Goal: Check status: Check status

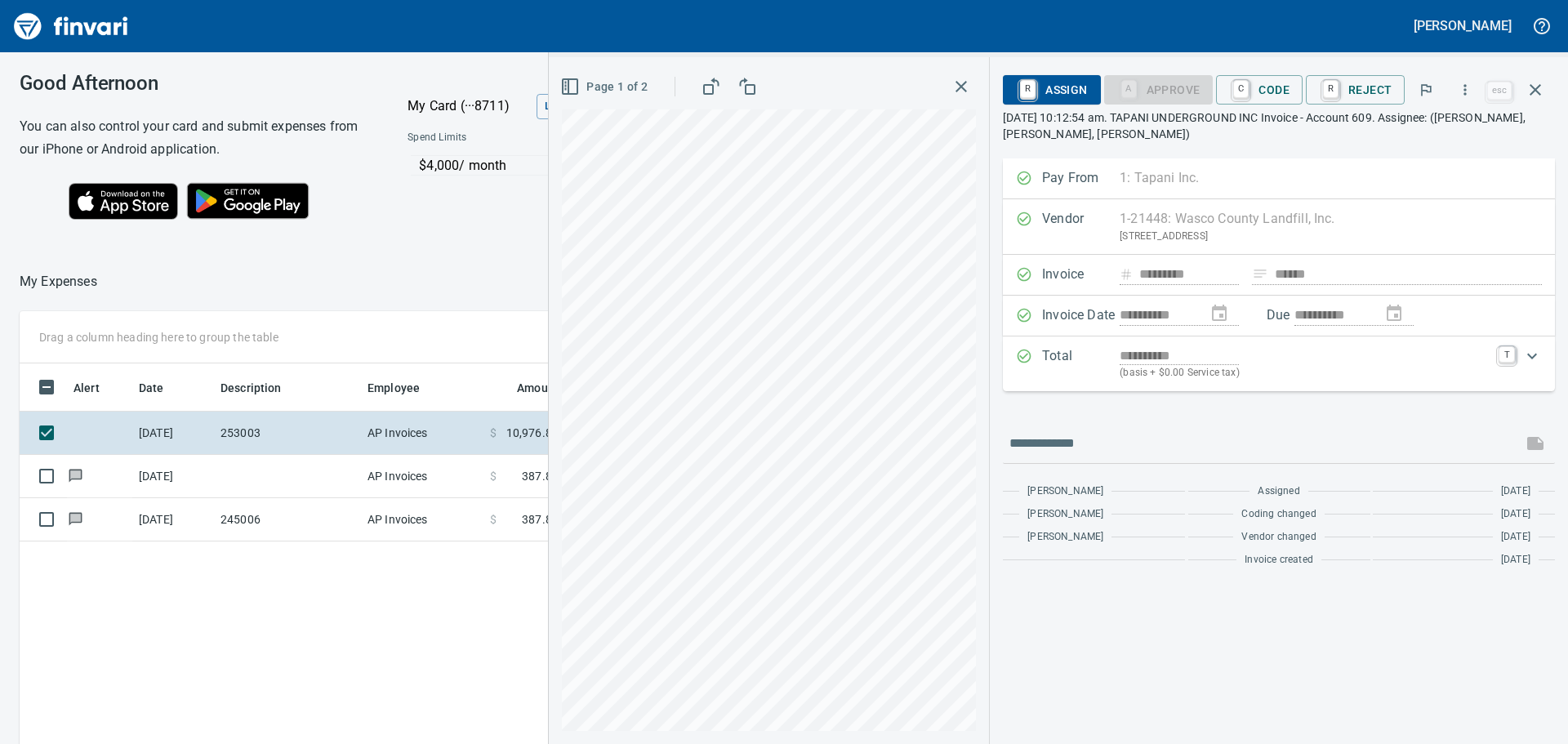
scroll to position [552, 1096]
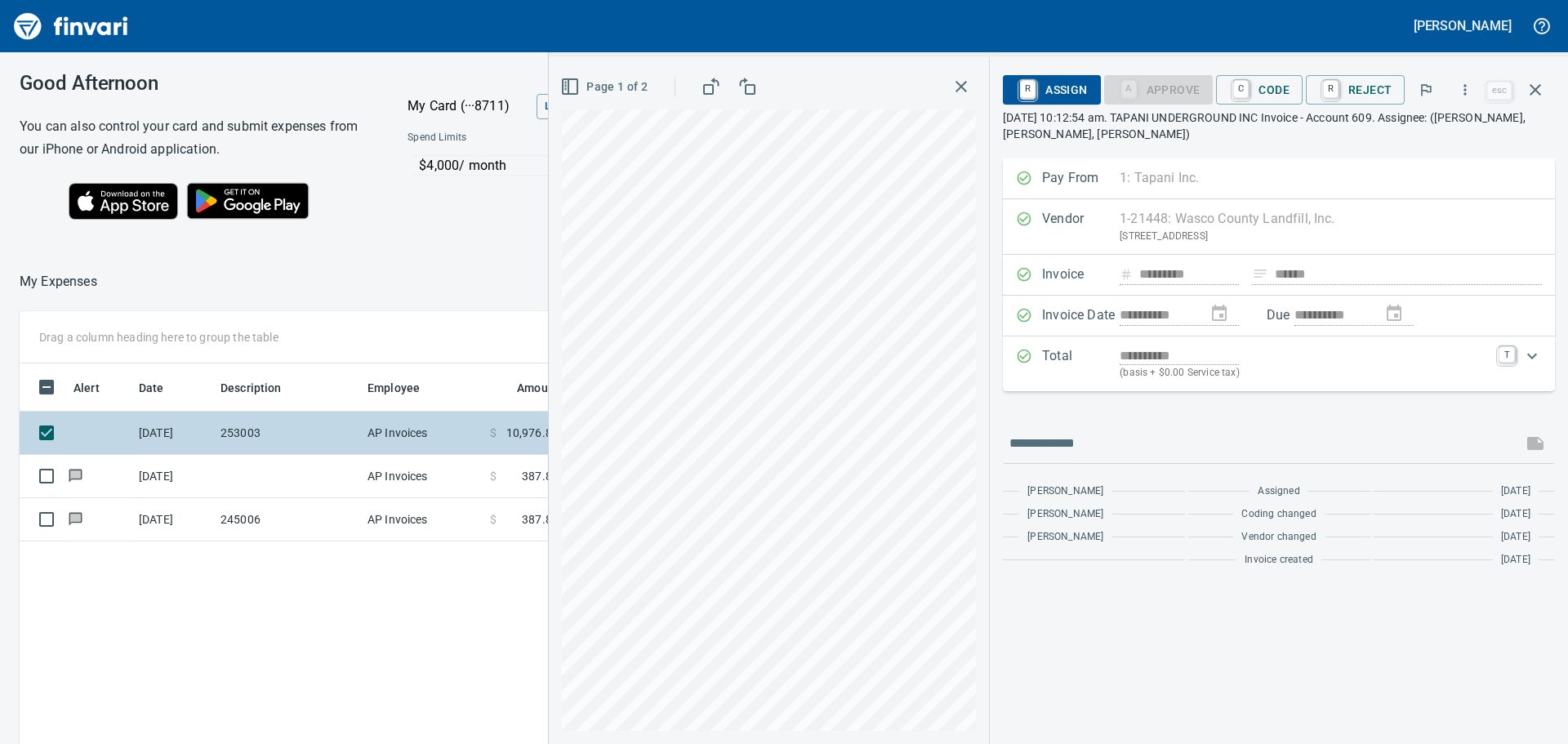
click at [312, 423] on td "253003" at bounding box center [287, 433] width 147 height 43
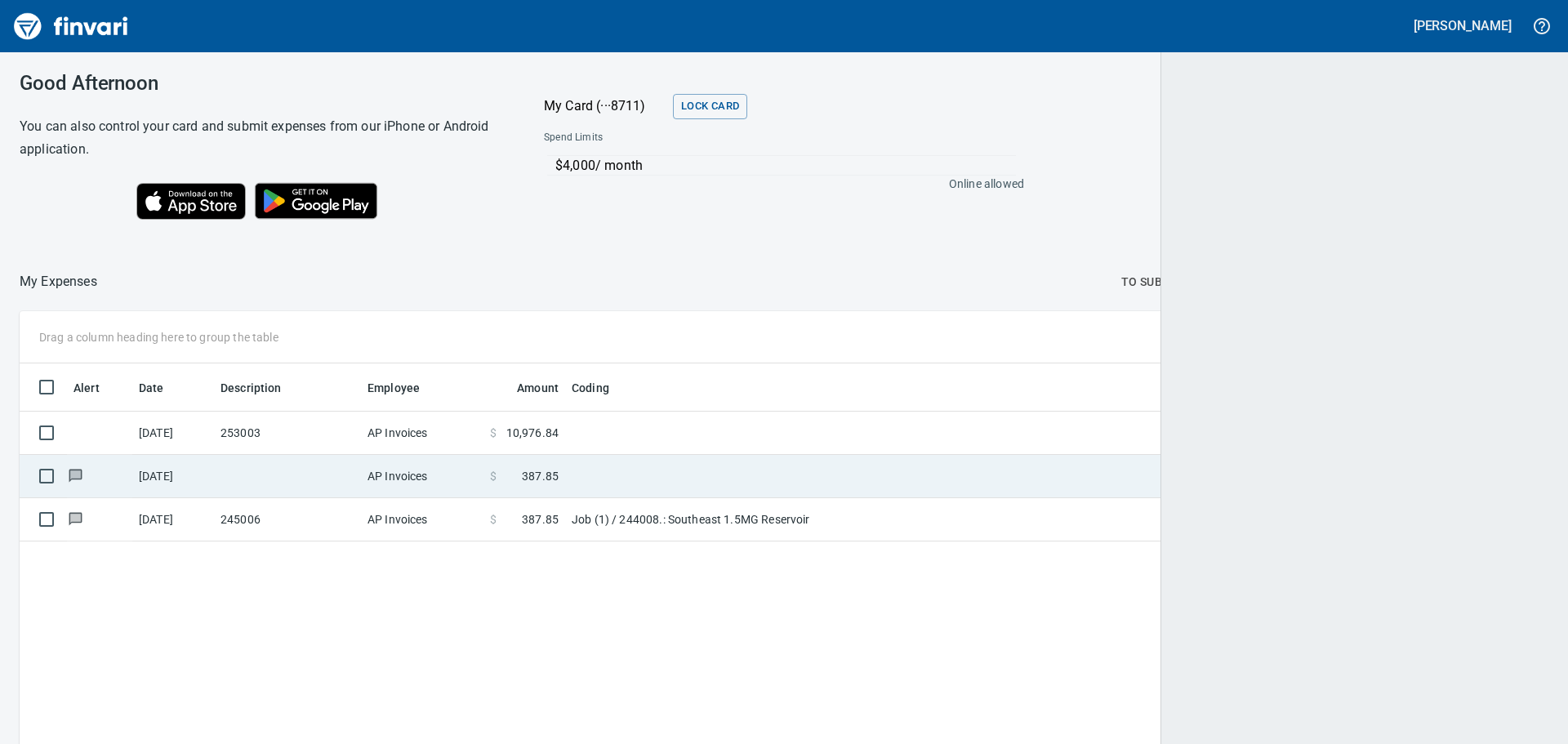
scroll to position [552, 1500]
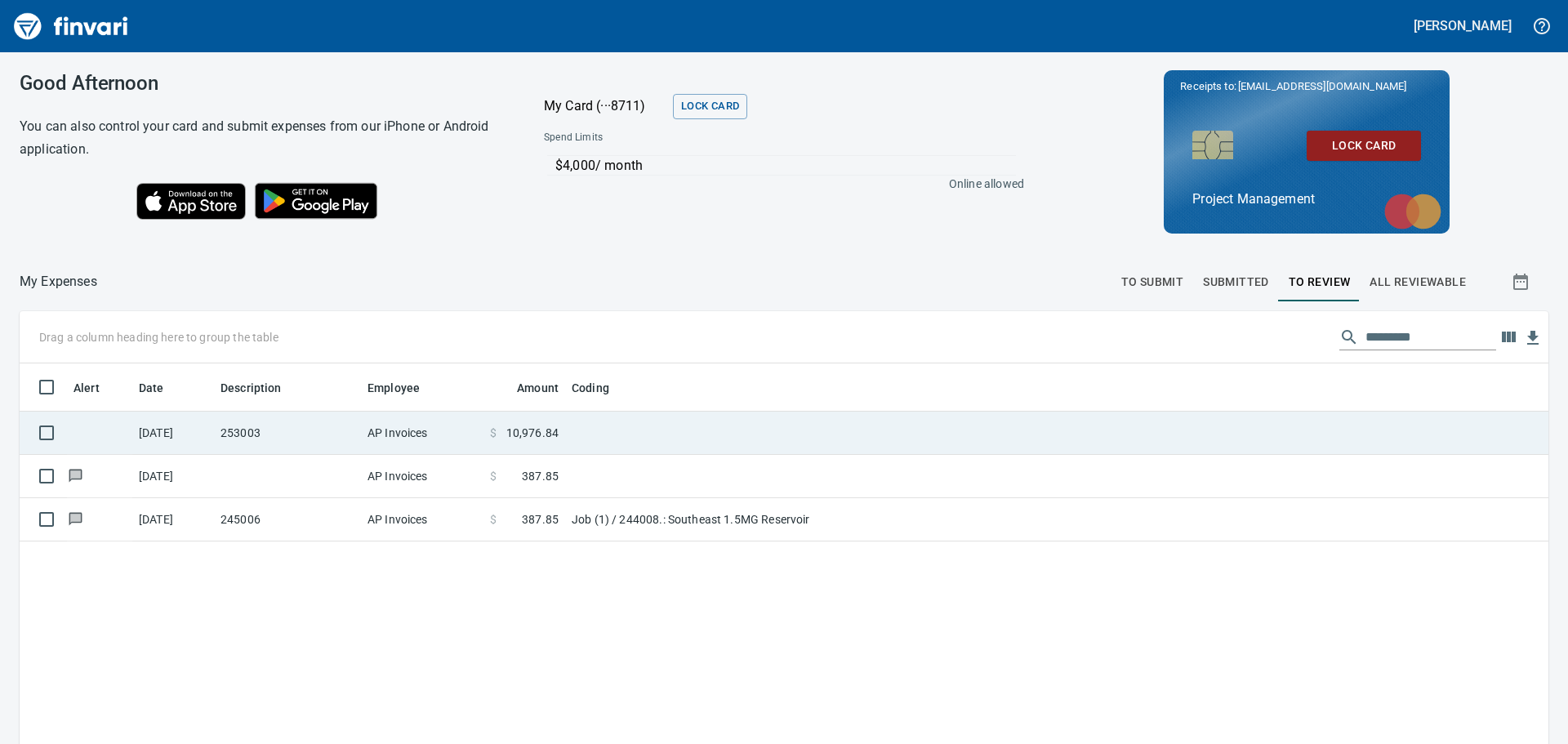
click at [320, 433] on td "253003" at bounding box center [287, 433] width 147 height 43
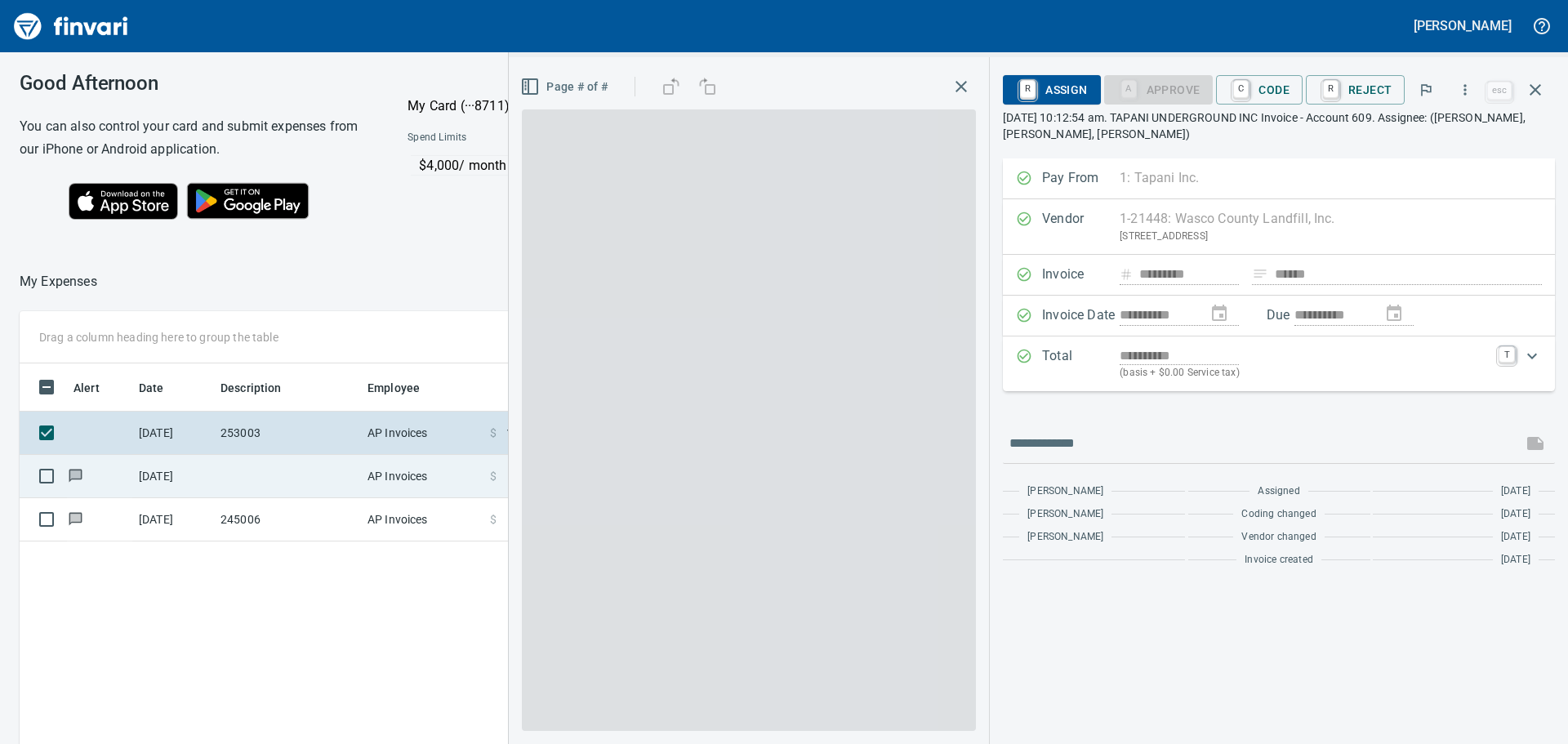
scroll to position [552, 1096]
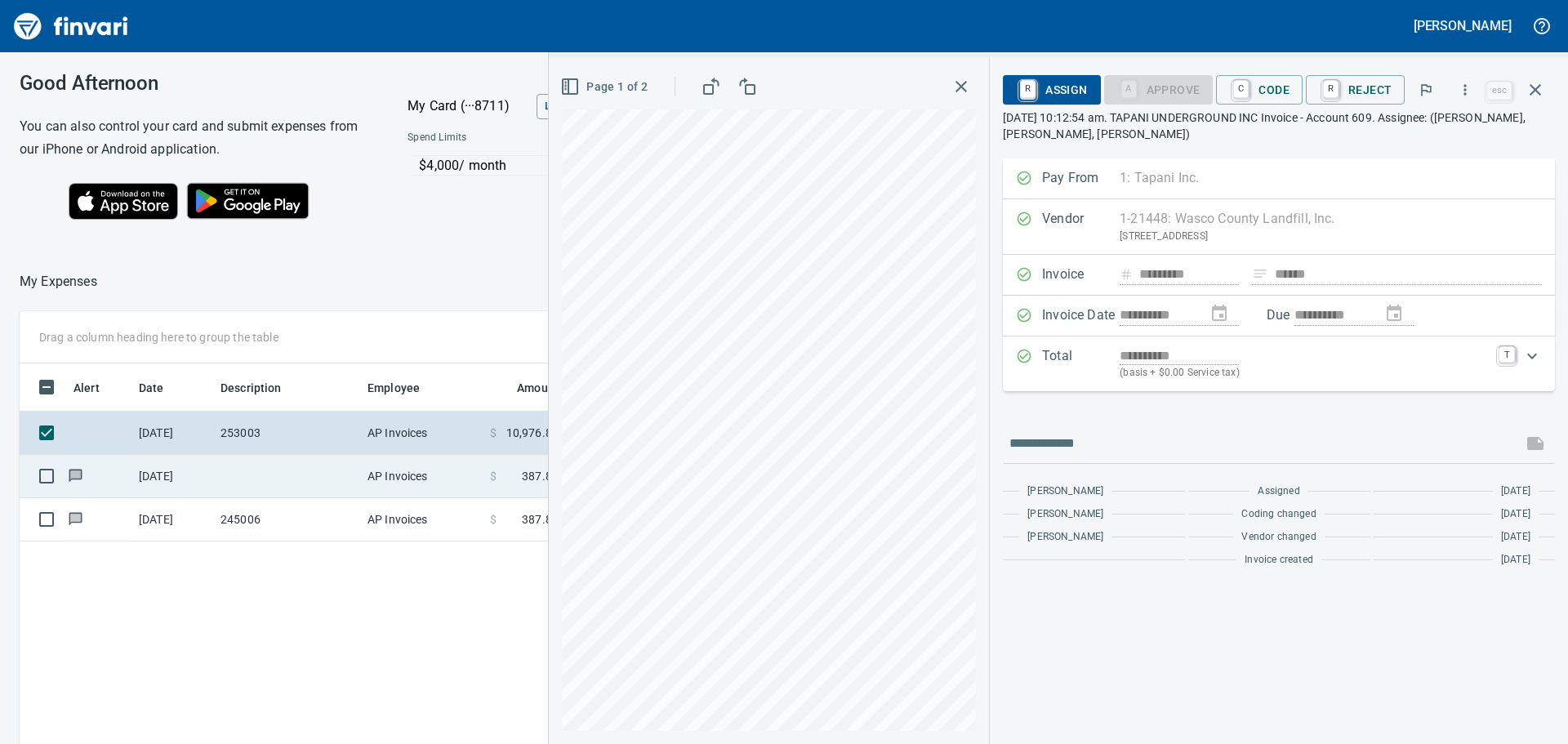
click at [338, 475] on td at bounding box center [287, 477] width 147 height 43
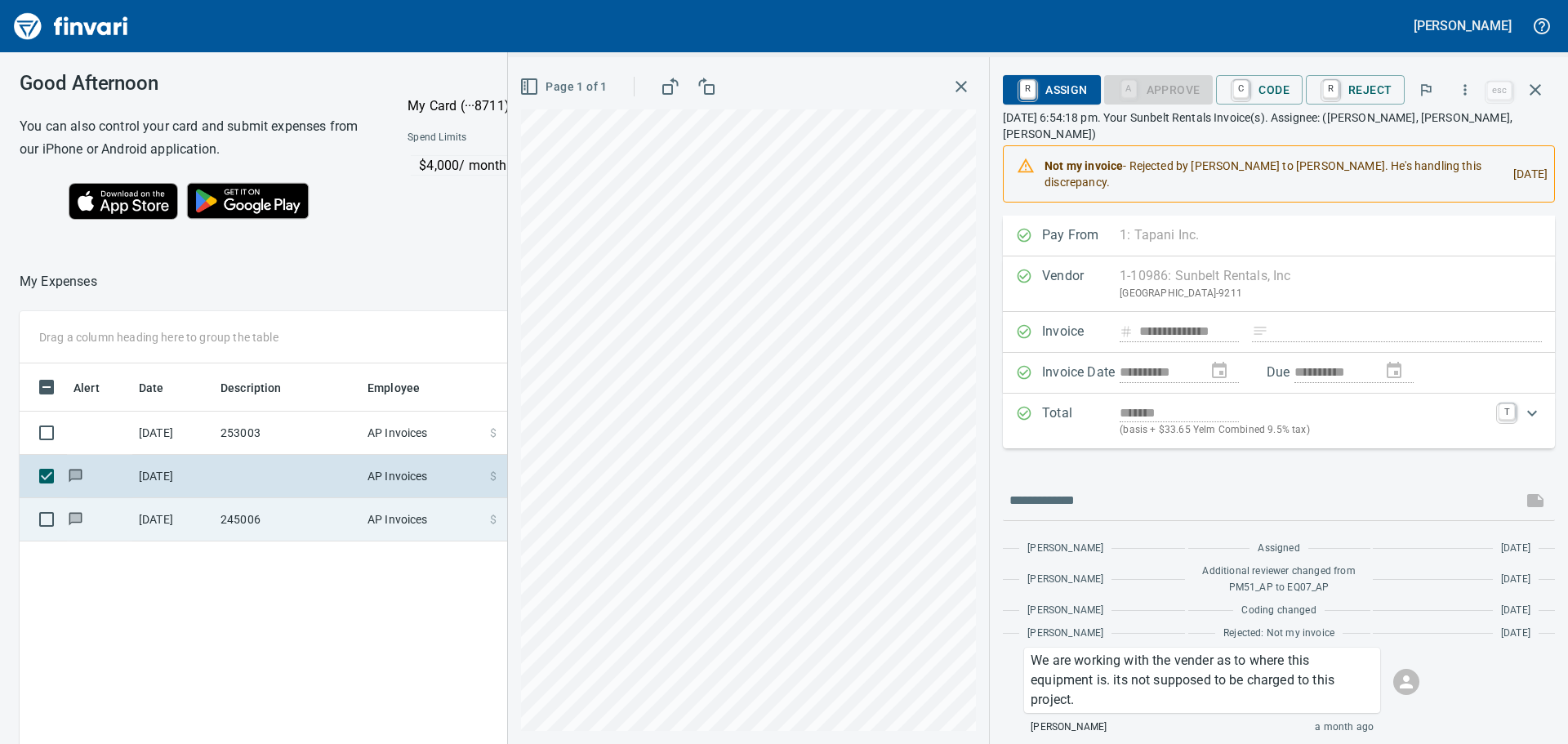
click at [323, 520] on td "245006" at bounding box center [287, 520] width 147 height 43
